Goal: Task Accomplishment & Management: Manage account settings

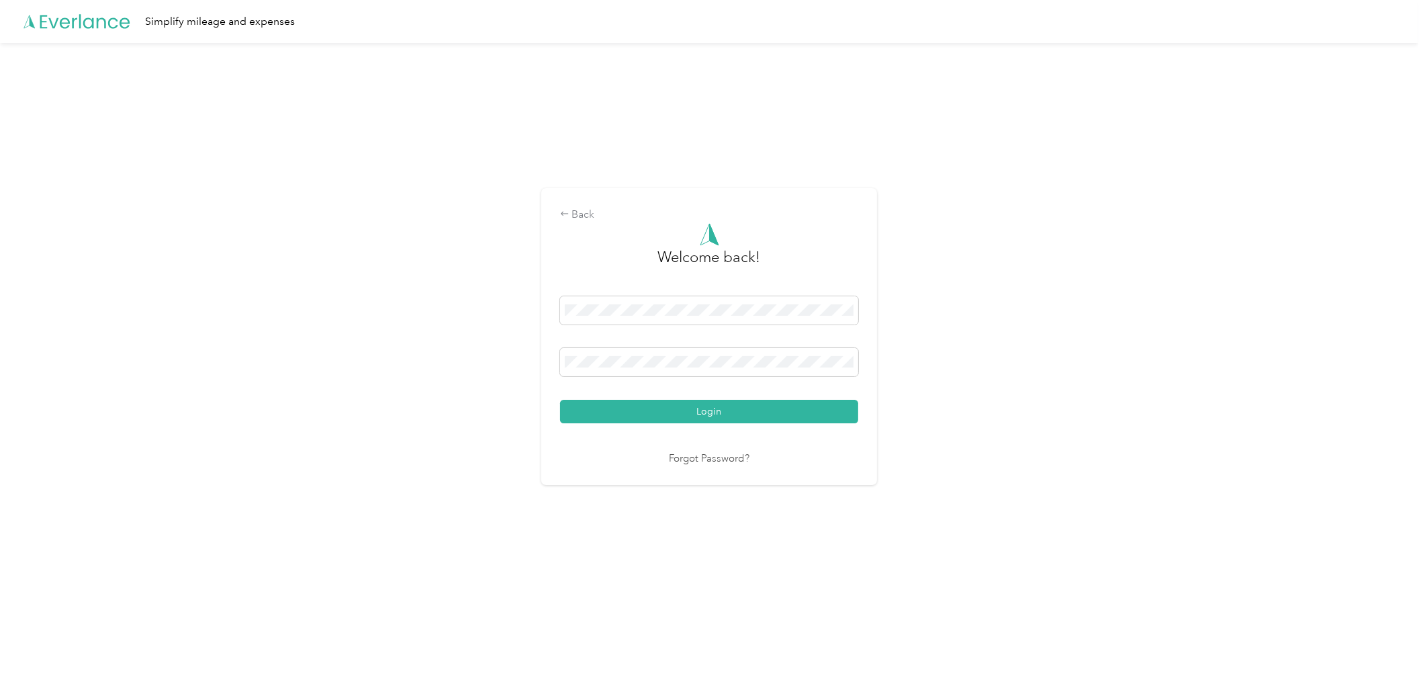
drag, startPoint x: 744, startPoint y: 417, endPoint x: 745, endPoint y: 410, distance: 6.8
click at [745, 415] on button "Login" at bounding box center [709, 412] width 298 height 24
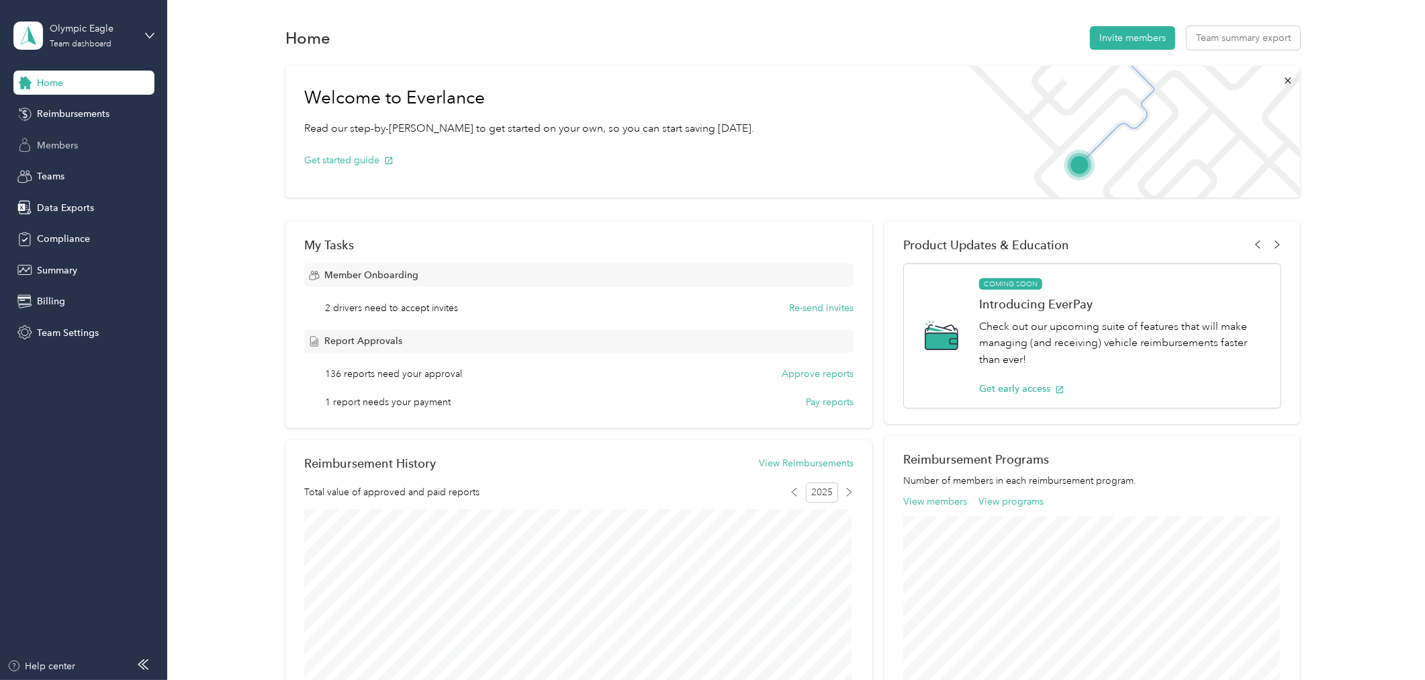
click at [74, 139] on span "Members" at bounding box center [57, 145] width 41 height 14
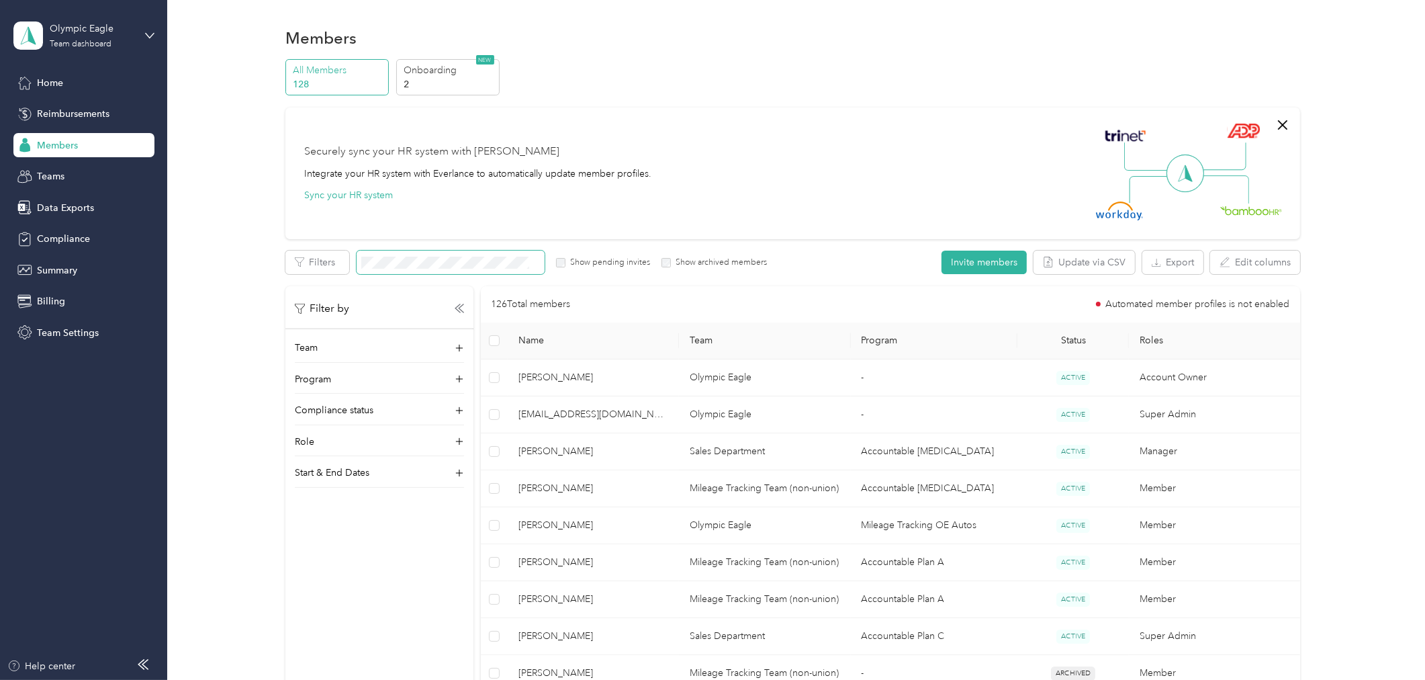
click at [449, 251] on span at bounding box center [451, 262] width 188 height 24
click at [428, 255] on span at bounding box center [451, 262] width 188 height 24
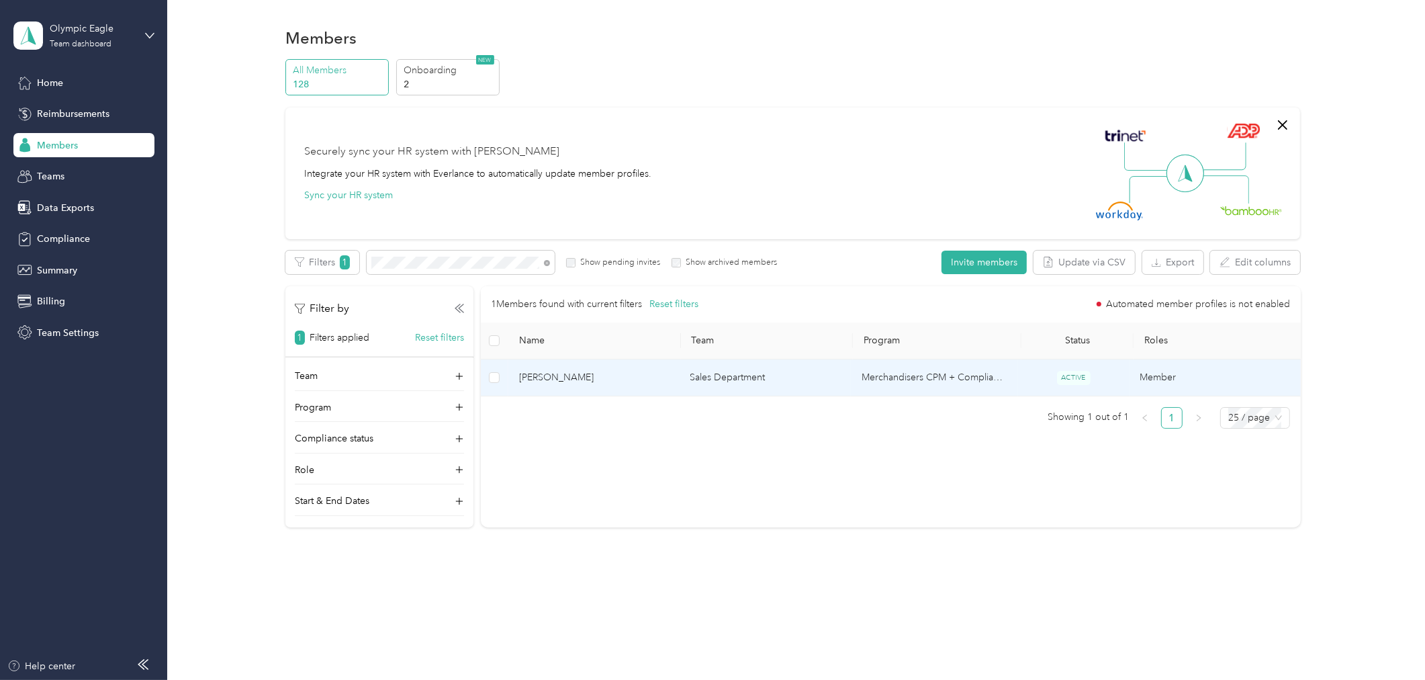
click at [548, 371] on span "[PERSON_NAME]" at bounding box center [594, 377] width 150 height 15
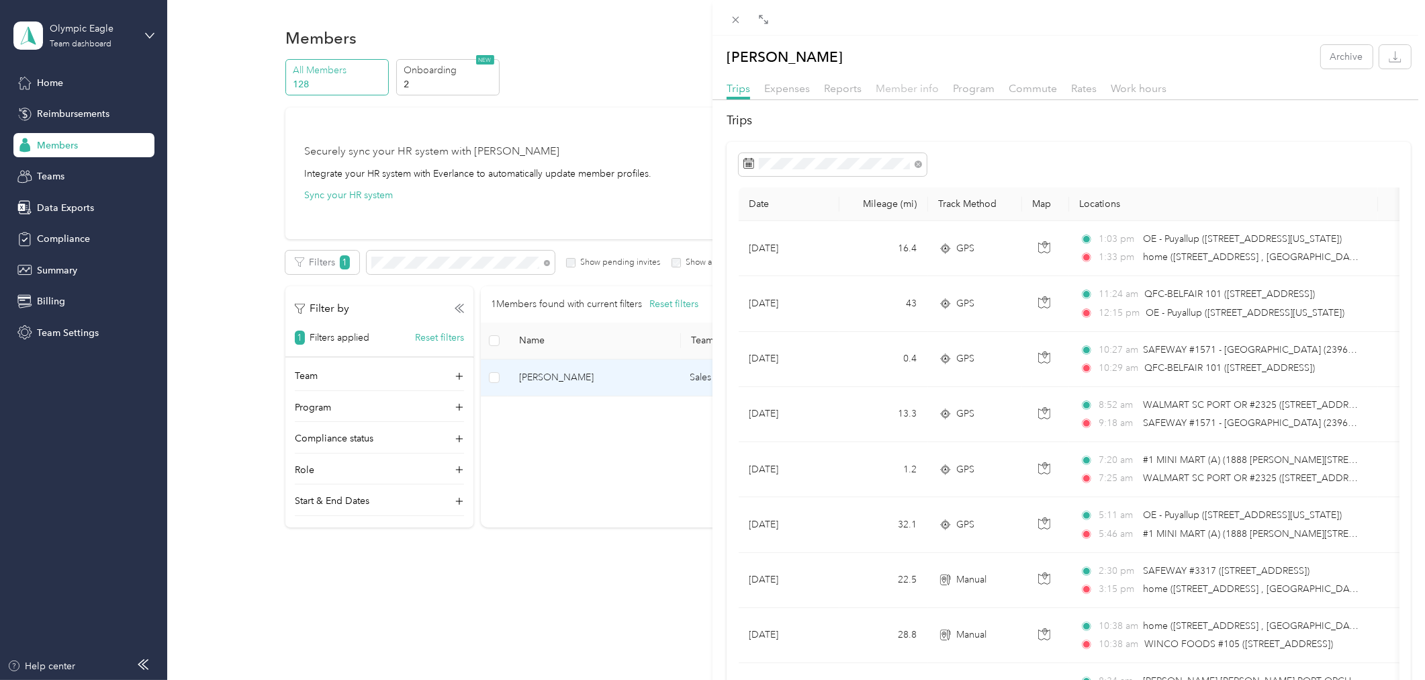
click at [896, 92] on span "Member info" at bounding box center [907, 88] width 63 height 13
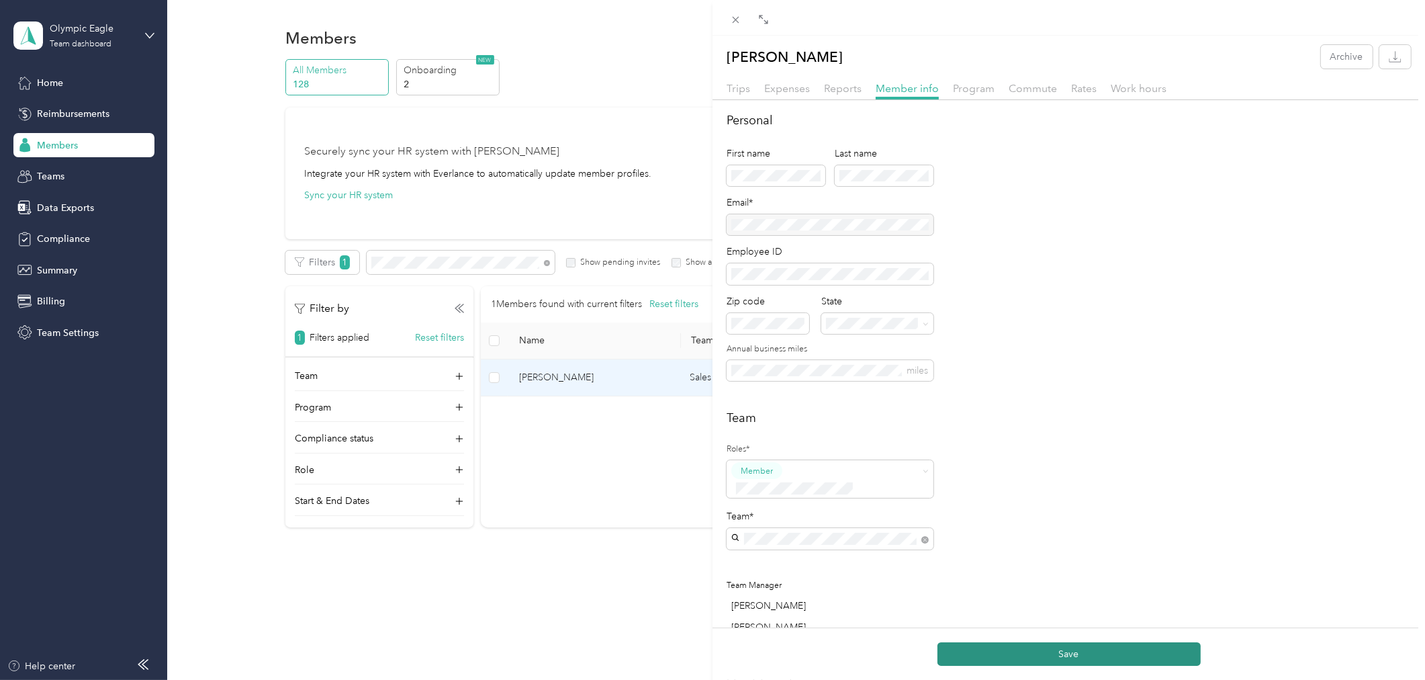
click at [1059, 643] on button "Save" at bounding box center [1068, 654] width 263 height 24
click at [741, 16] on icon at bounding box center [735, 19] width 11 height 11
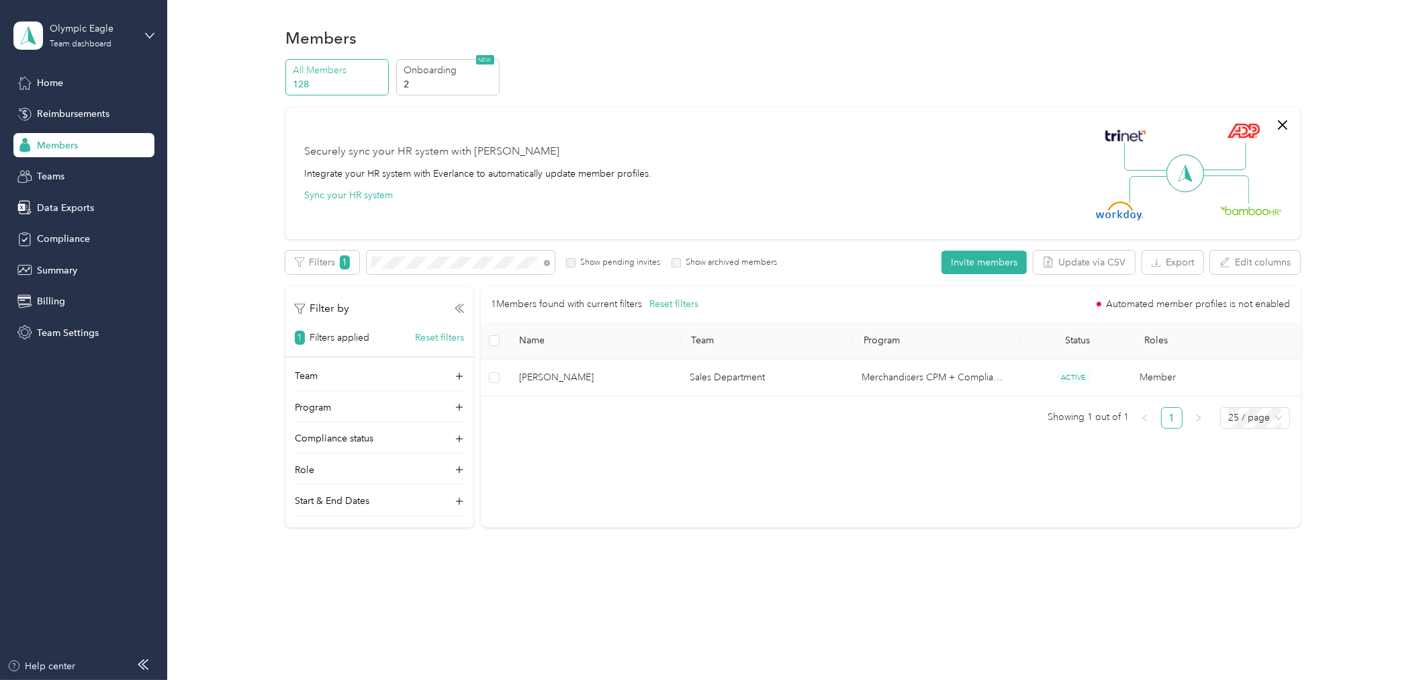
click at [70, 83] on div "Home" at bounding box center [83, 83] width 141 height 24
